Goal: Register for event/course

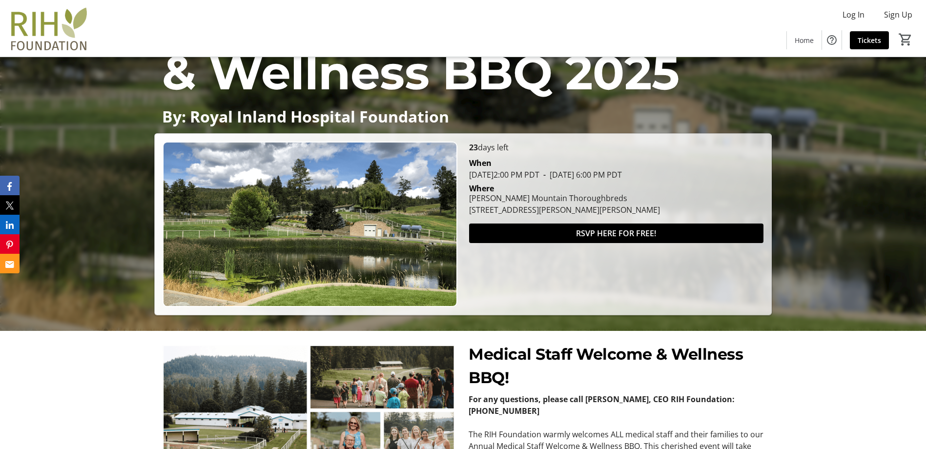
scroll to position [146, 0]
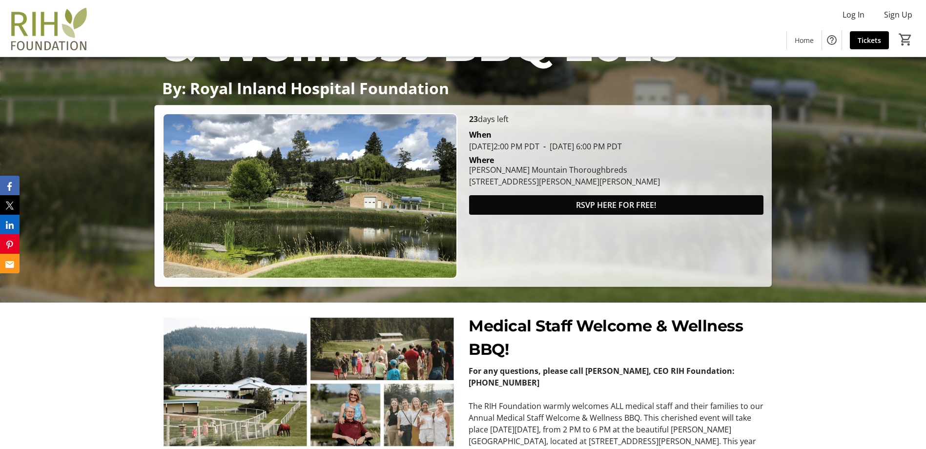
click at [612, 204] on span "RSVP HERE FOR FREE!" at bounding box center [616, 205] width 80 height 12
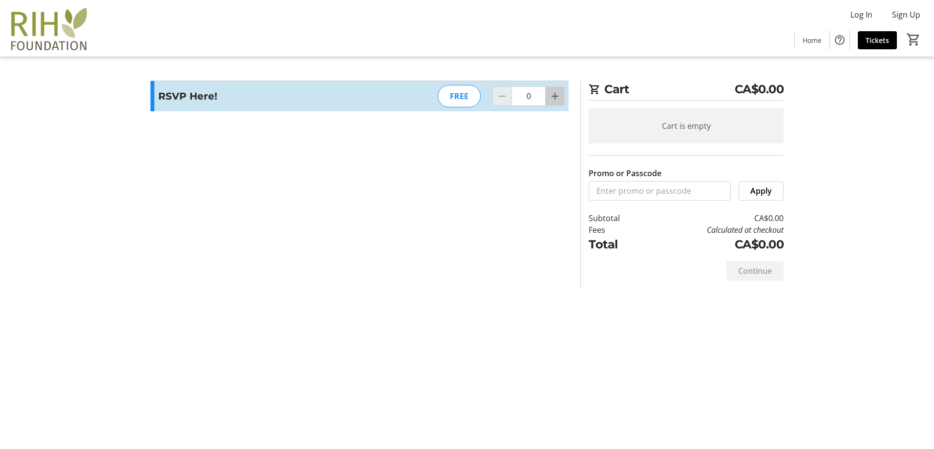
click at [557, 104] on span "Increment by one" at bounding box center [554, 96] width 19 height 19
type input "1"
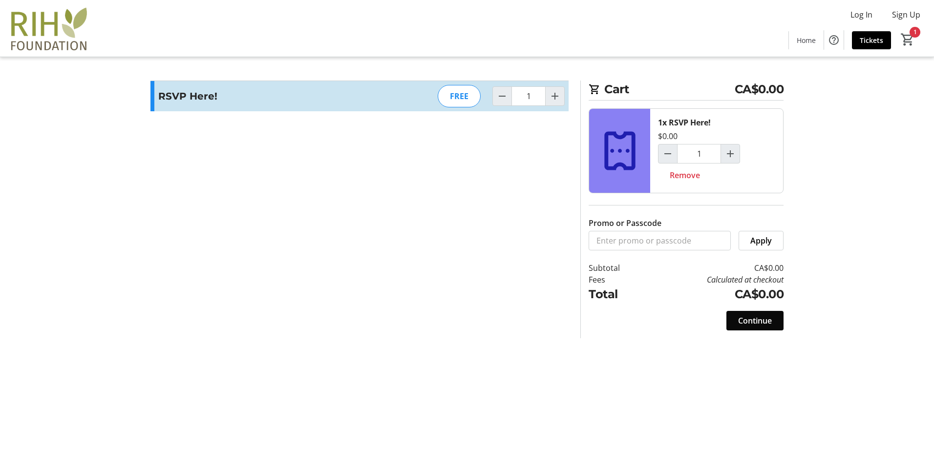
click at [759, 321] on span "Continue" at bounding box center [755, 321] width 34 height 12
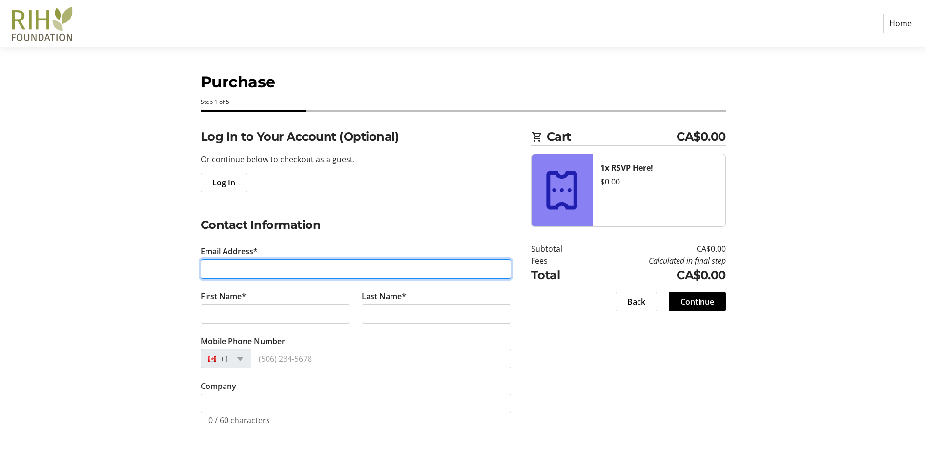
click at [286, 275] on input "Email Address*" at bounding box center [356, 269] width 311 height 20
type input "[EMAIL_ADDRESS][PERSON_NAME][DOMAIN_NAME]"
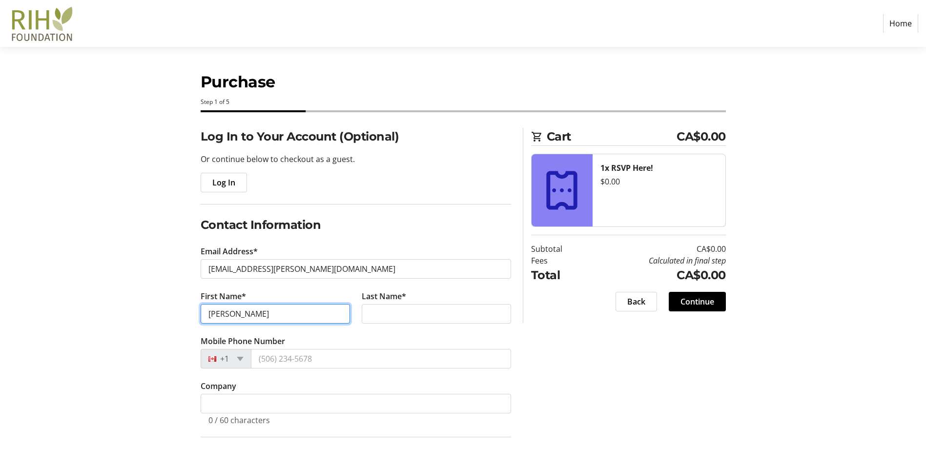
type input "[PERSON_NAME]"
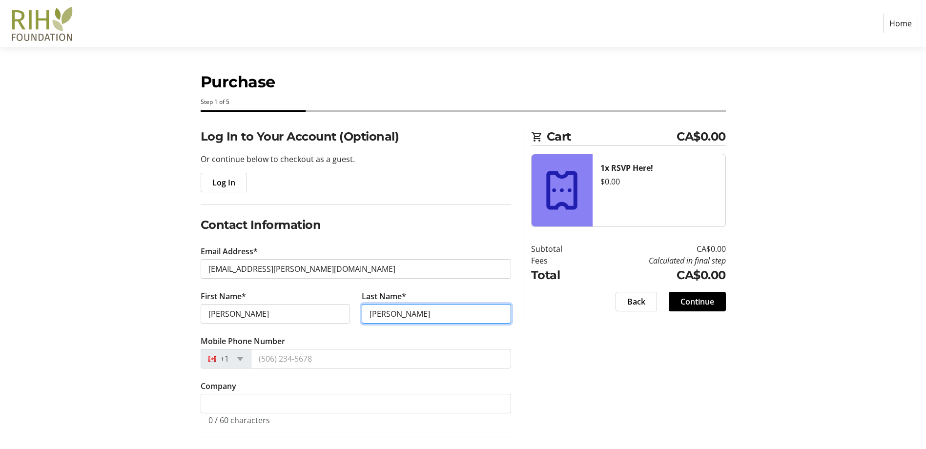
type input "[PERSON_NAME]"
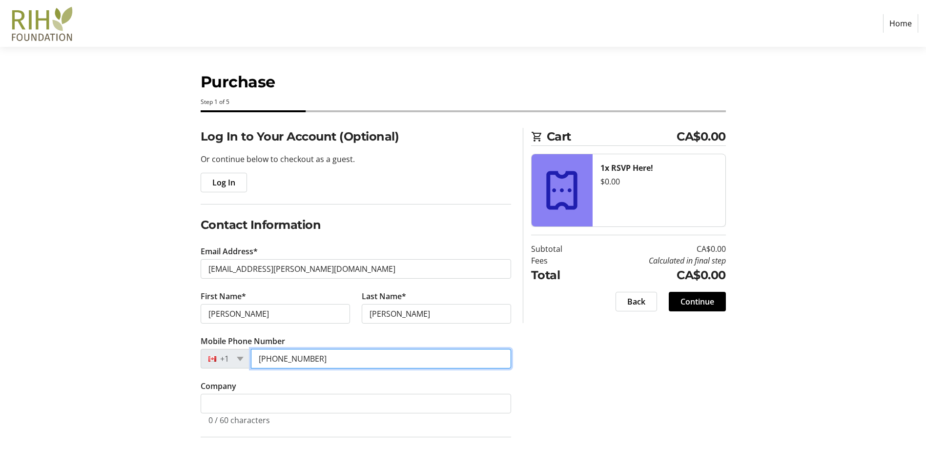
scroll to position [139, 0]
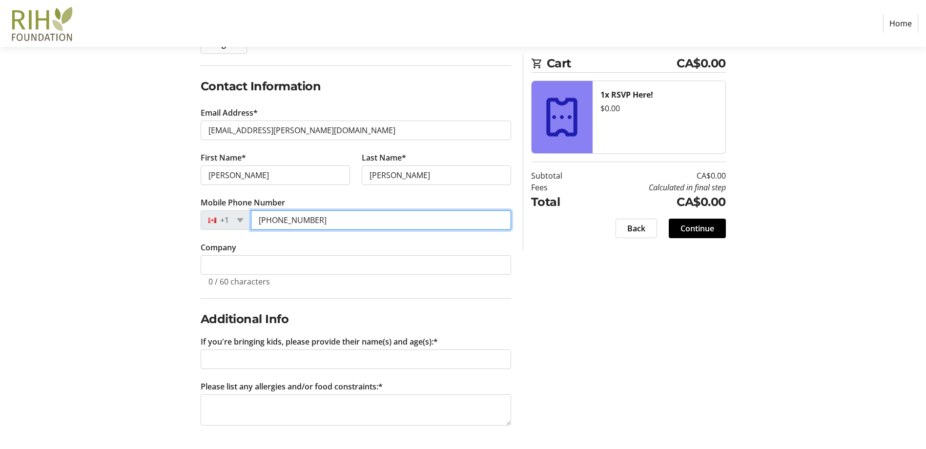
type input "[PHONE_NUMBER]"
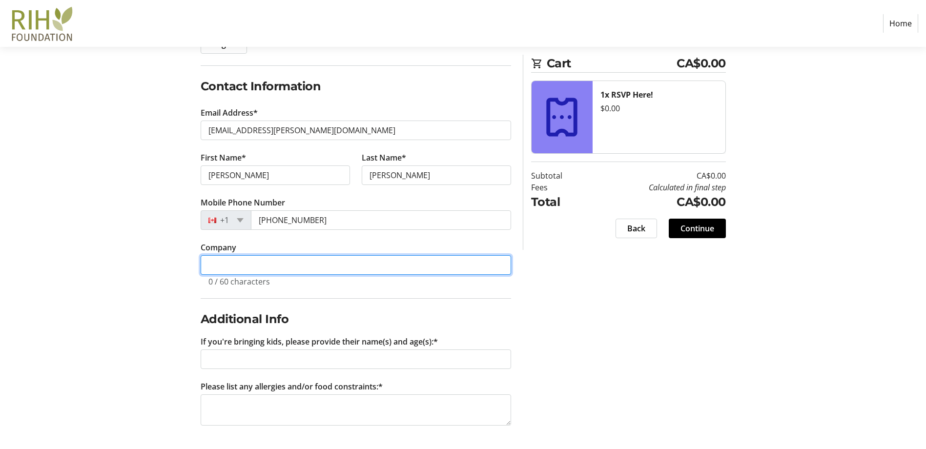
click at [261, 270] on input "Company" at bounding box center [356, 265] width 311 height 20
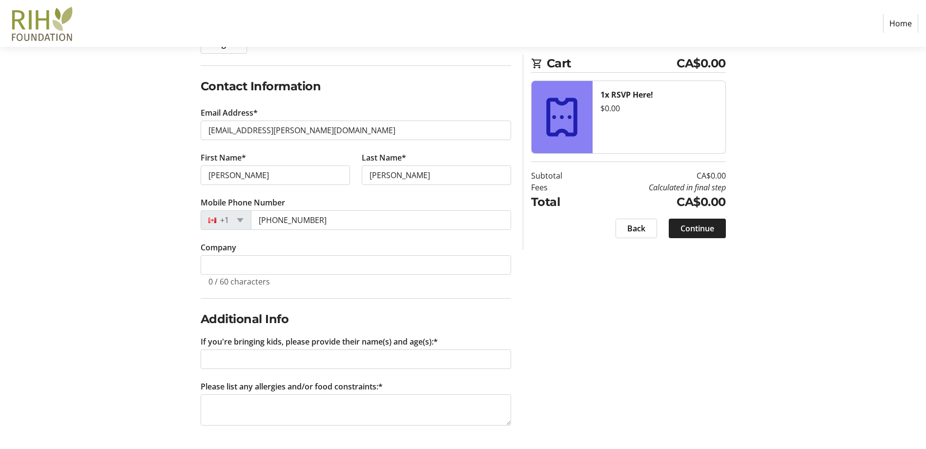
click at [690, 228] on span "Continue" at bounding box center [698, 229] width 34 height 12
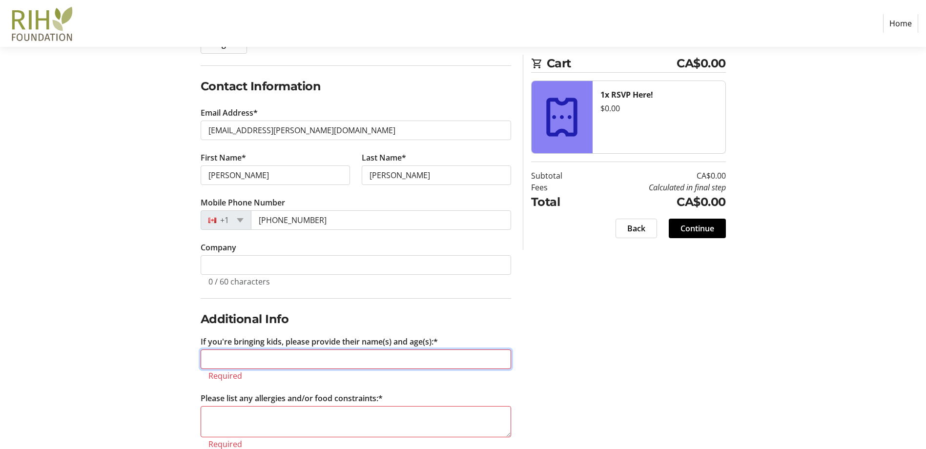
click at [399, 360] on input "If you're bringing kids, please provide their name(s) and age(s):*" at bounding box center [356, 360] width 311 height 20
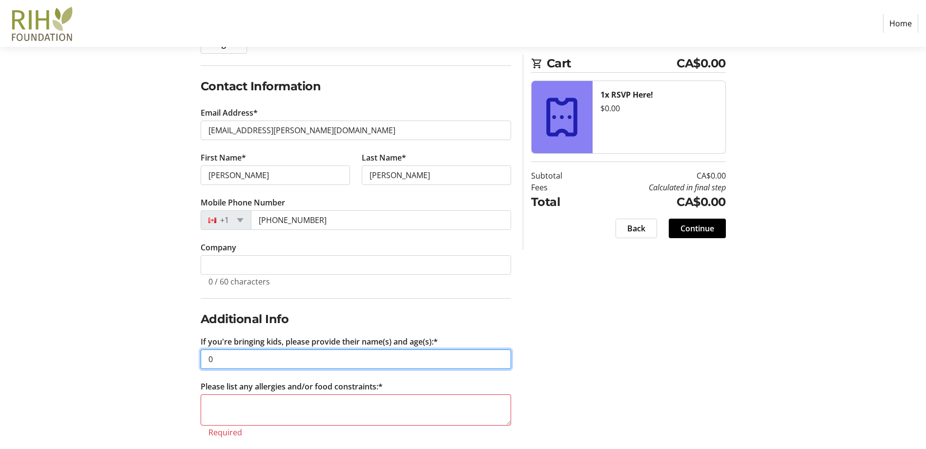
type input "0"
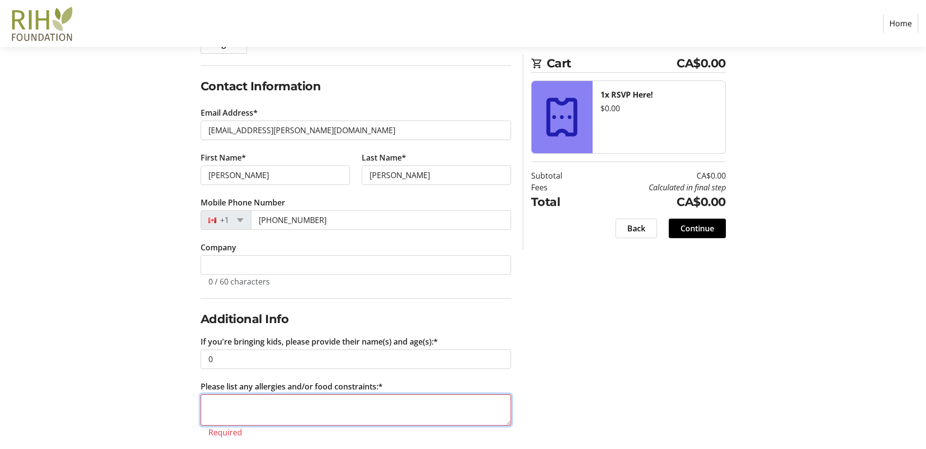
click at [294, 405] on textarea "Please list any allergies and/or food constraints:*" at bounding box center [356, 410] width 311 height 31
type textarea "0"
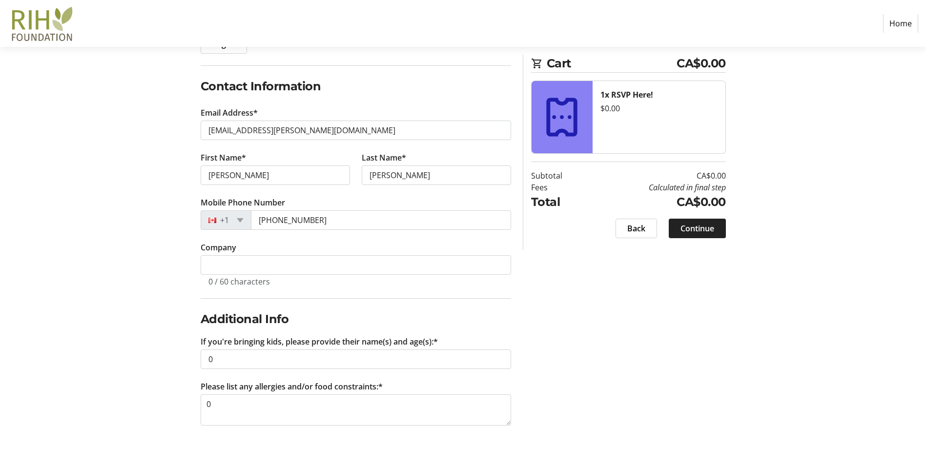
click at [699, 230] on span "Continue" at bounding box center [698, 229] width 34 height 12
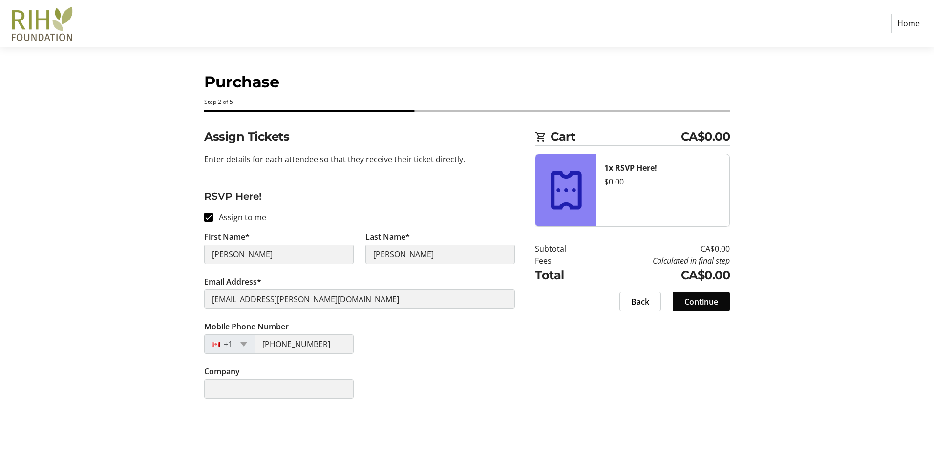
click at [706, 304] on span "Continue" at bounding box center [701, 302] width 34 height 12
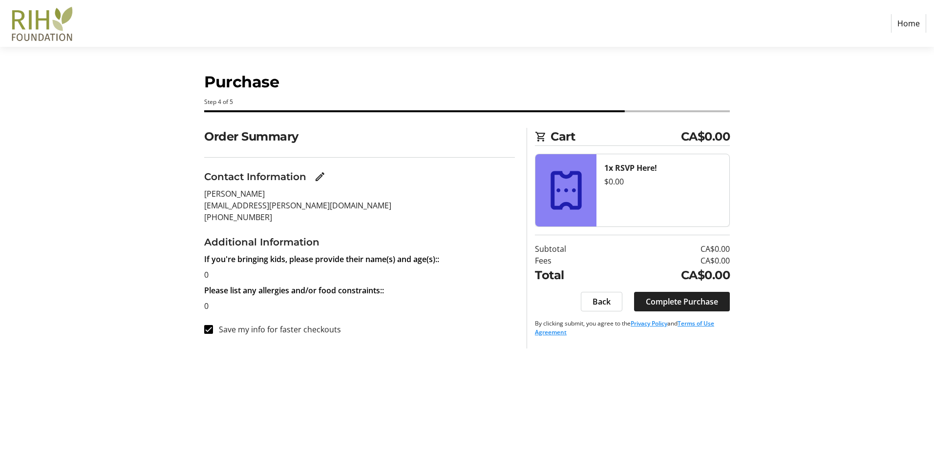
click at [708, 305] on span "Complete Purchase" at bounding box center [681, 302] width 72 height 12
